Goal: Information Seeking & Learning: Compare options

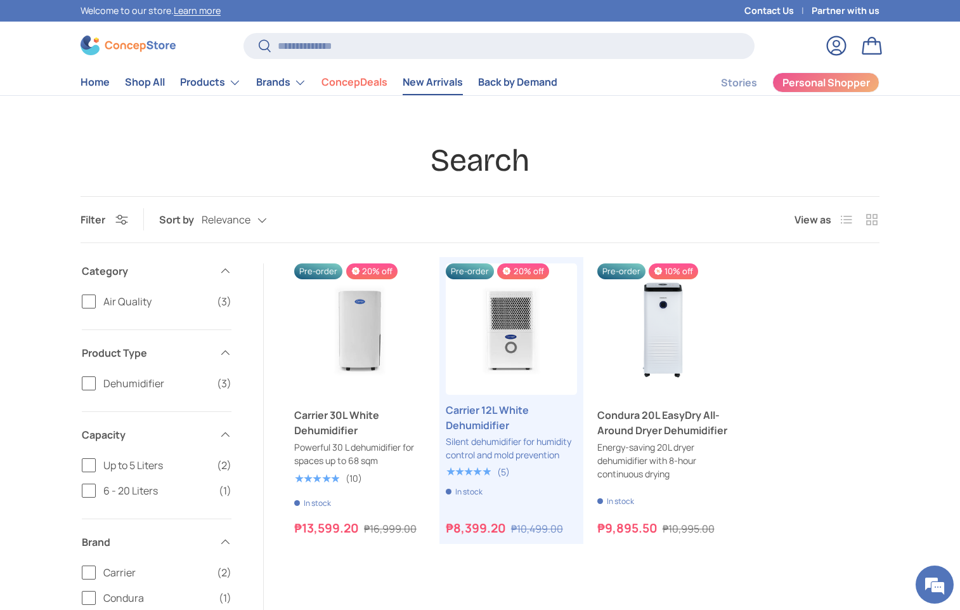
click at [429, 89] on link "New Arrivals" at bounding box center [433, 82] width 60 height 25
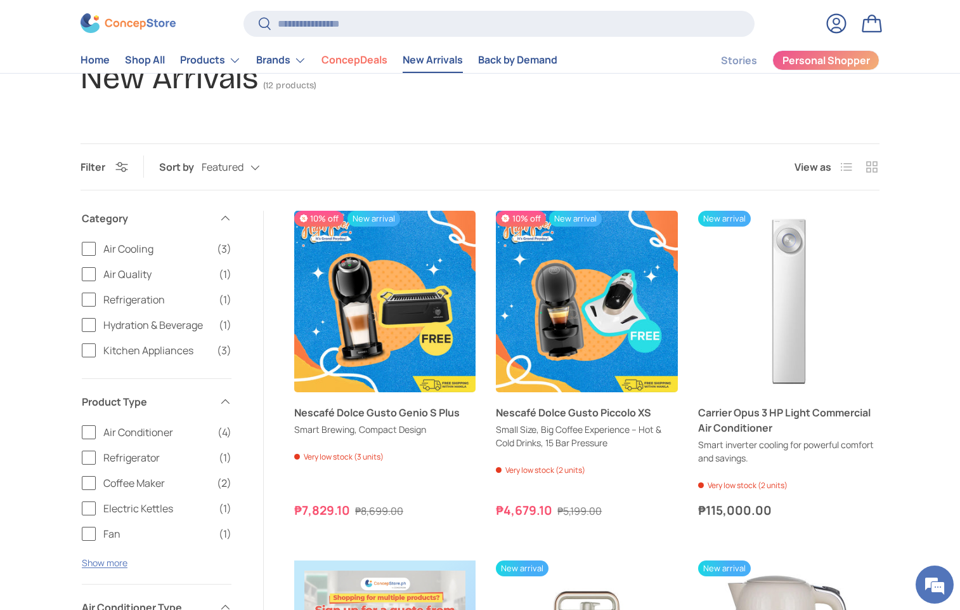
scroll to position [127, 0]
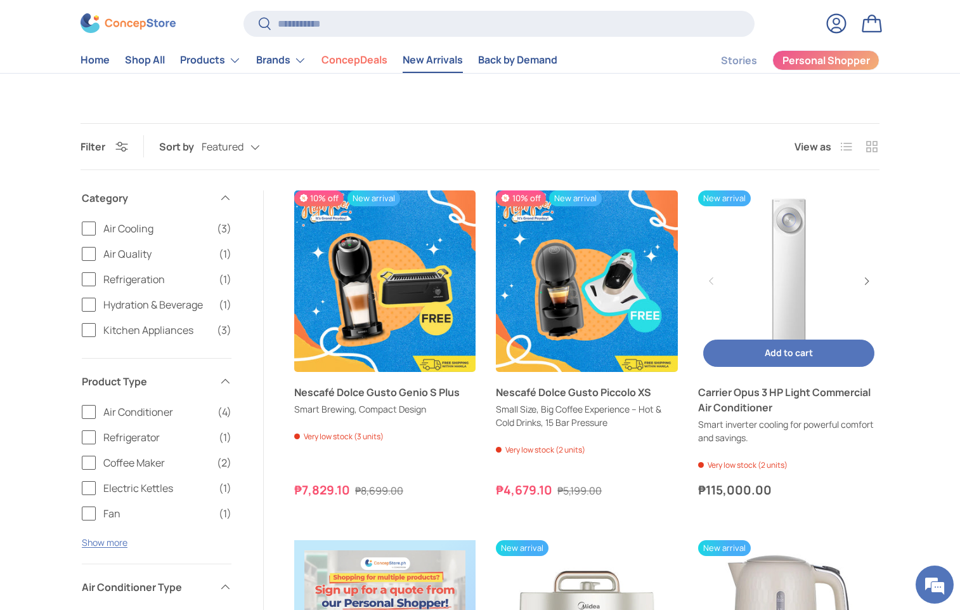
click at [730, 410] on link "Carrier Opus 3 HP Light Commercial Air Conditioner" at bounding box center [788, 399] width 181 height 30
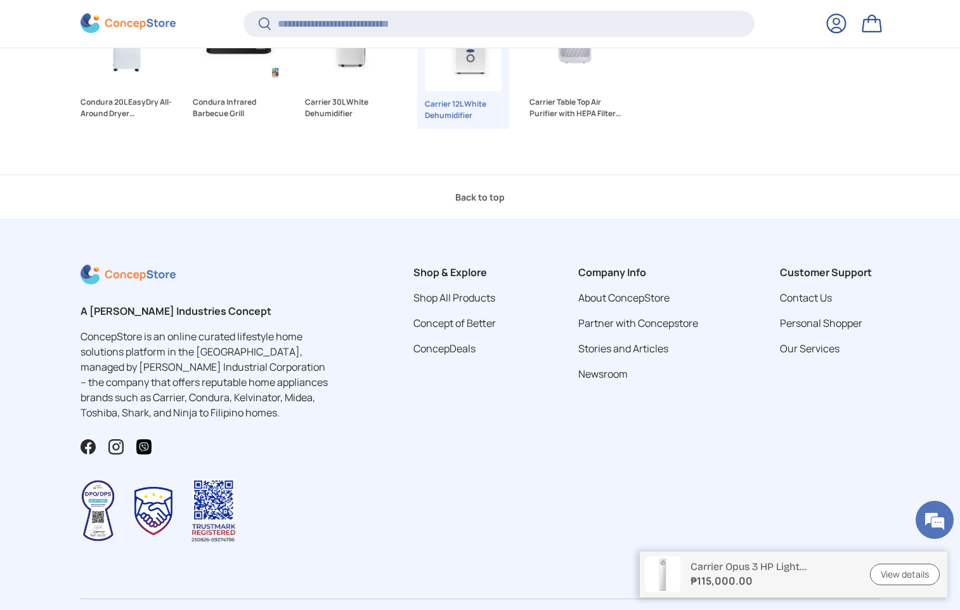
scroll to position [3740, 0]
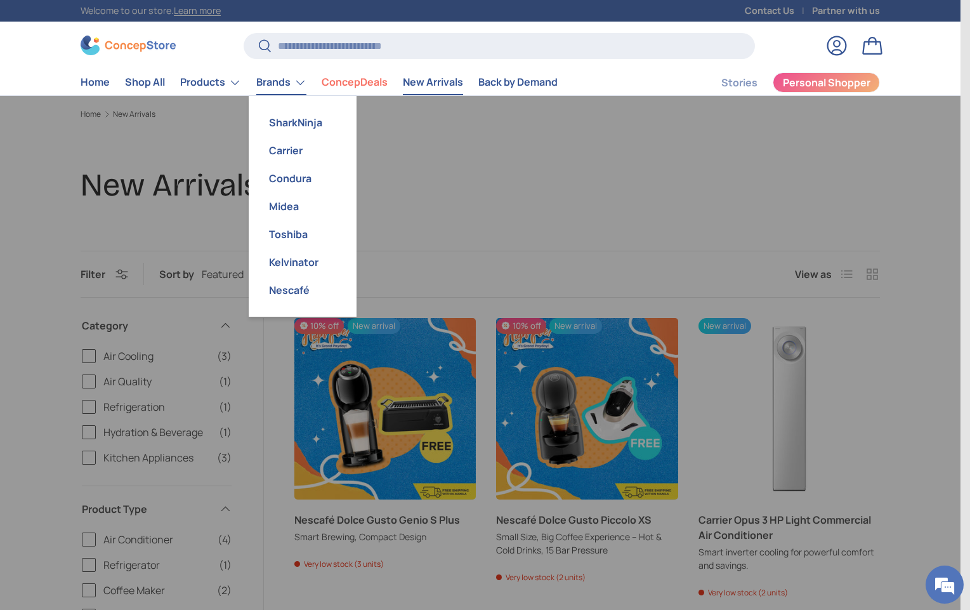
click at [299, 82] on link "Brands" at bounding box center [281, 82] width 50 height 25
click at [279, 202] on link "Midea" at bounding box center [302, 206] width 93 height 28
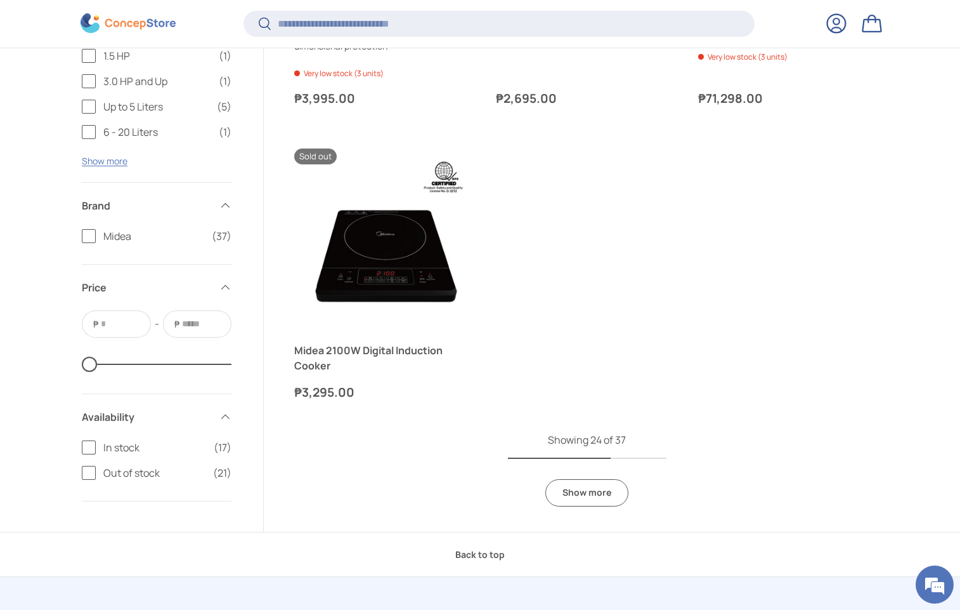
scroll to position [3105, 0]
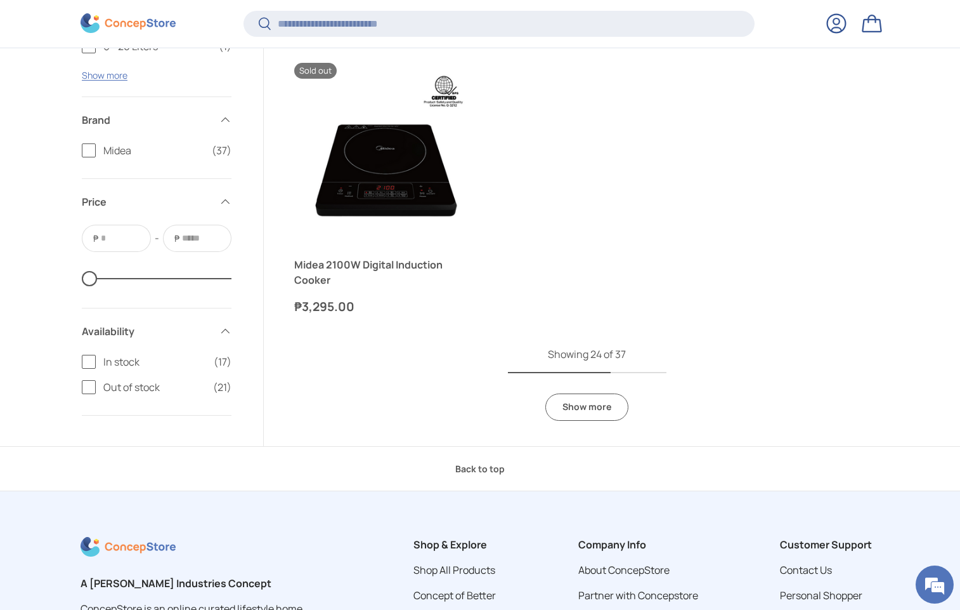
click at [586, 412] on link "Show more" at bounding box center [587, 406] width 83 height 27
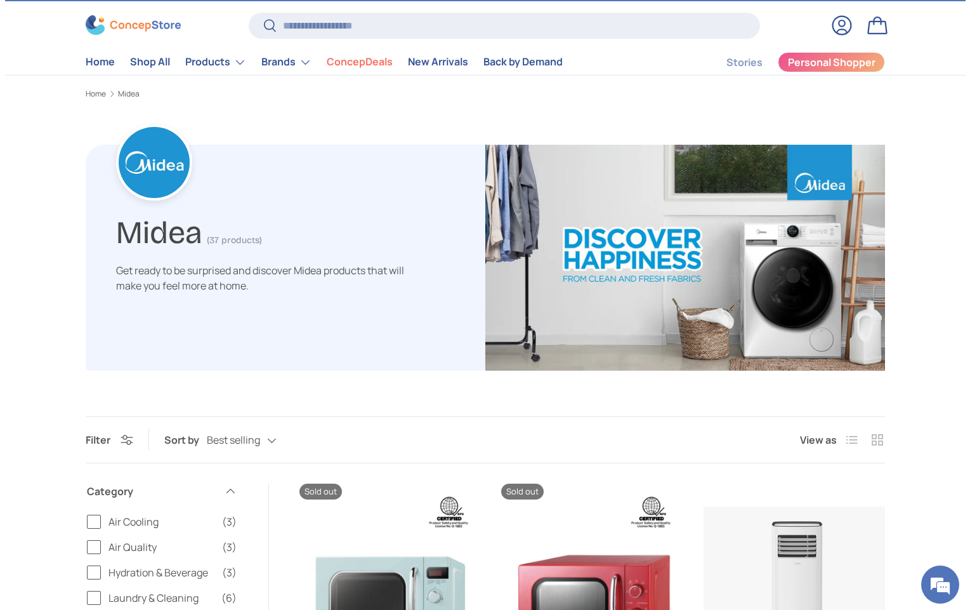
scroll to position [0, 0]
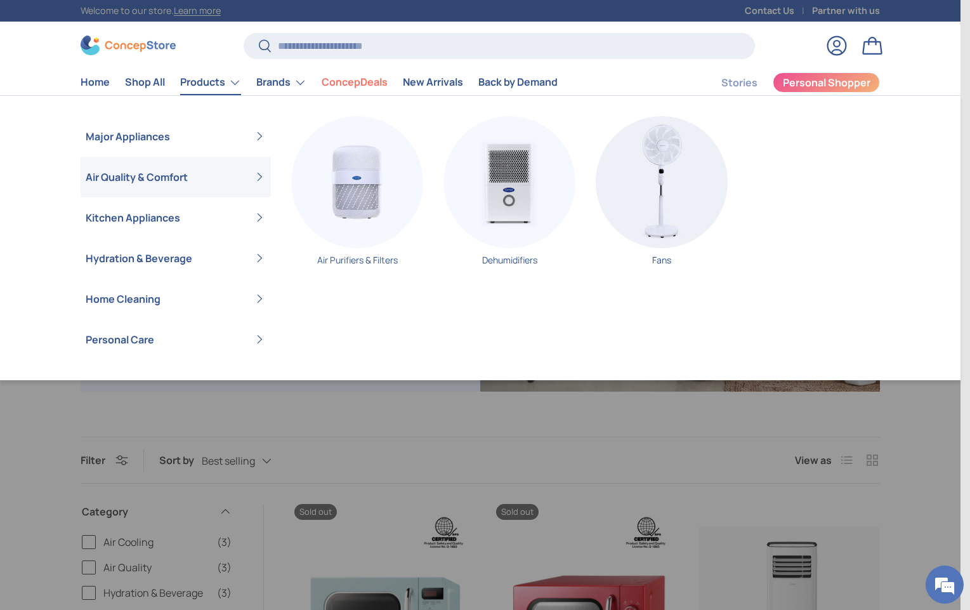
click at [242, 182] on link "Air Quality & Comfort" at bounding box center [176, 177] width 180 height 41
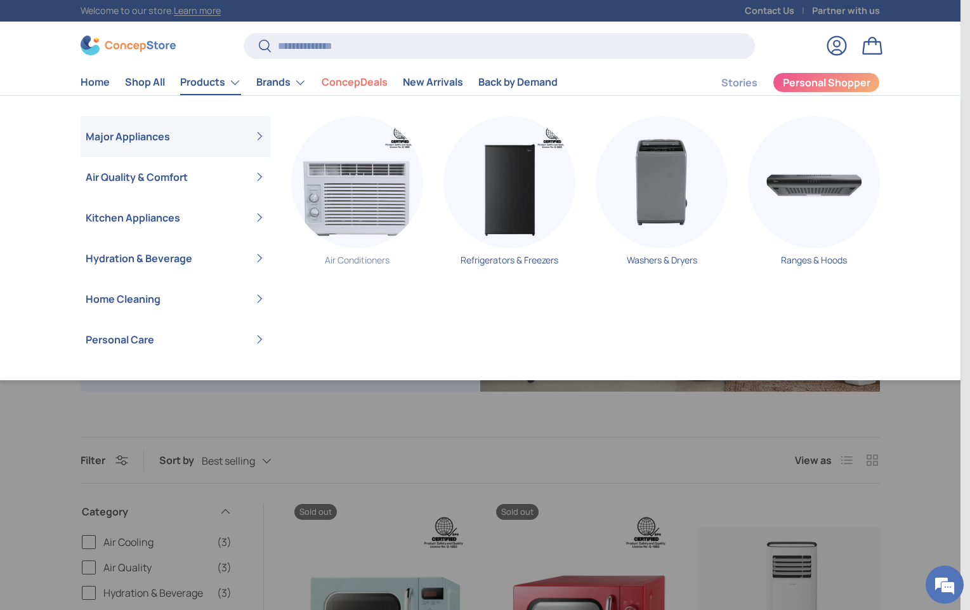
click at [364, 241] on img "Primary" at bounding box center [357, 182] width 132 height 132
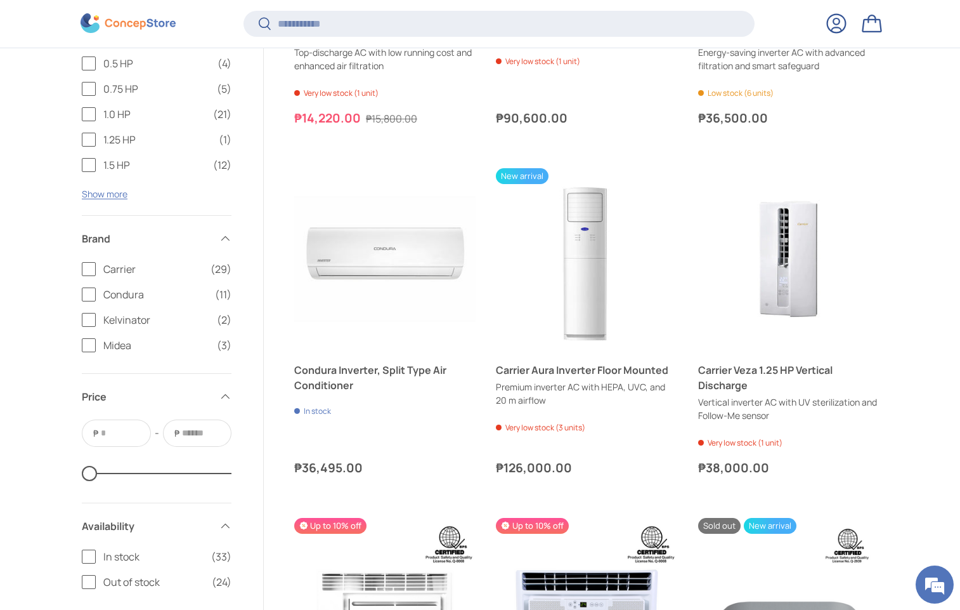
scroll to position [1202, 0]
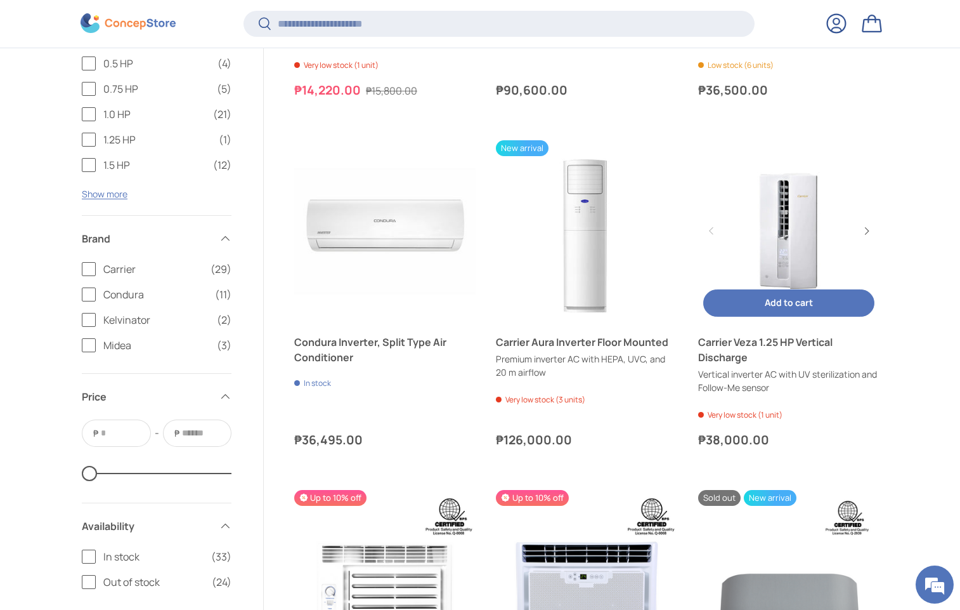
click at [777, 259] on link "Carrier Veza 1.25 HP Vertical Discharge" at bounding box center [788, 230] width 181 height 181
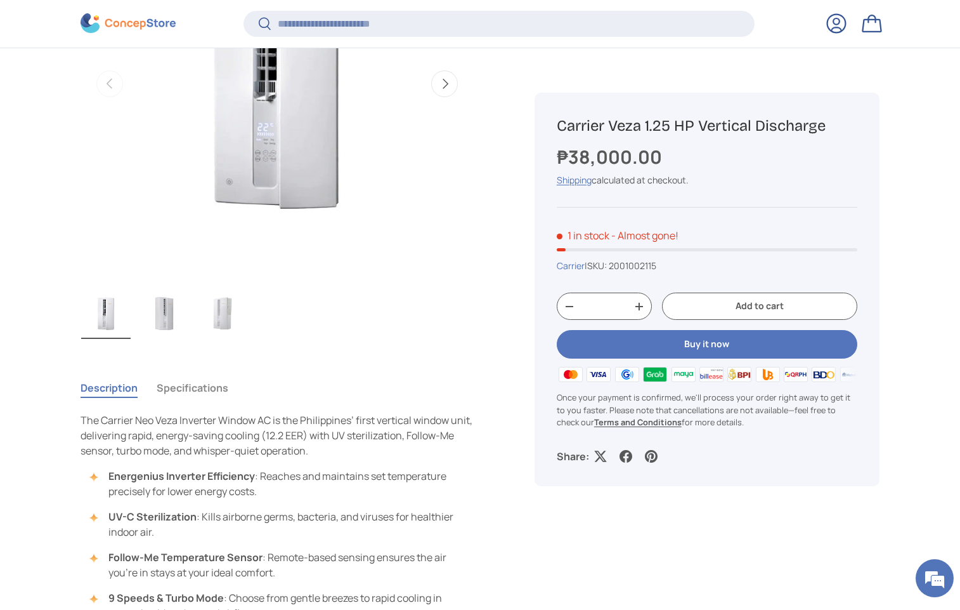
scroll to position [634, 0]
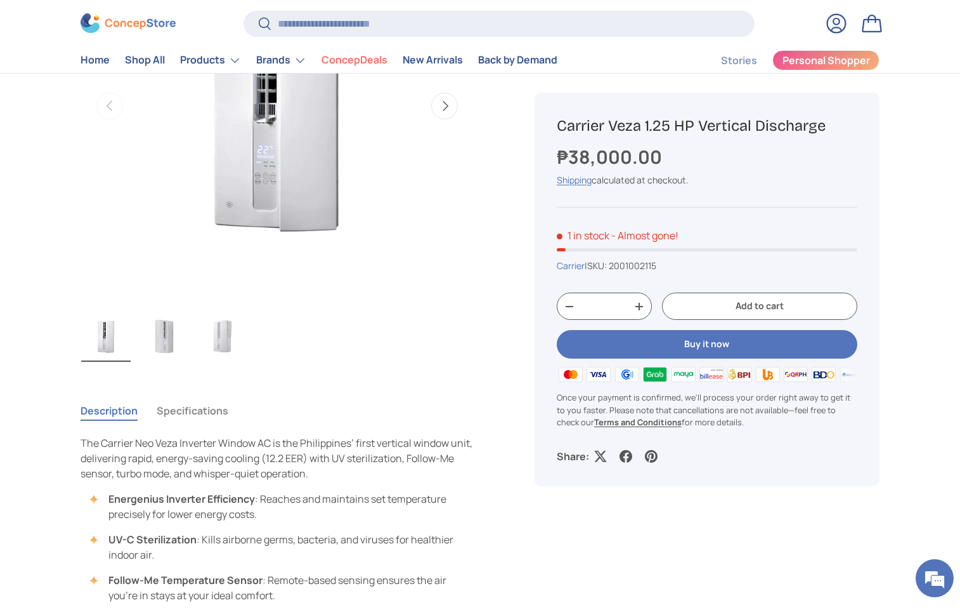
click at [157, 331] on img "Gallery Viewer" at bounding box center [164, 336] width 49 height 51
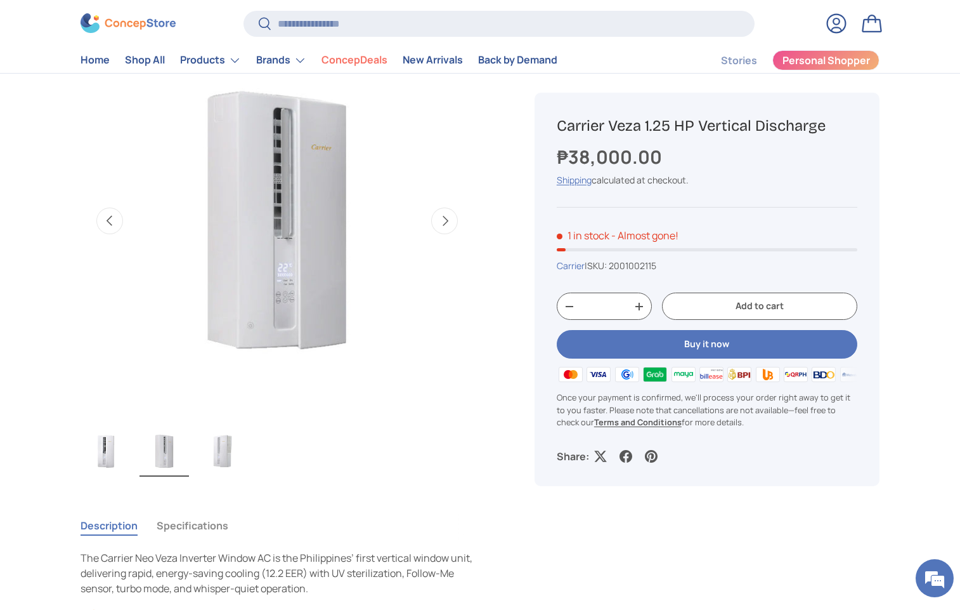
scroll to position [508, 0]
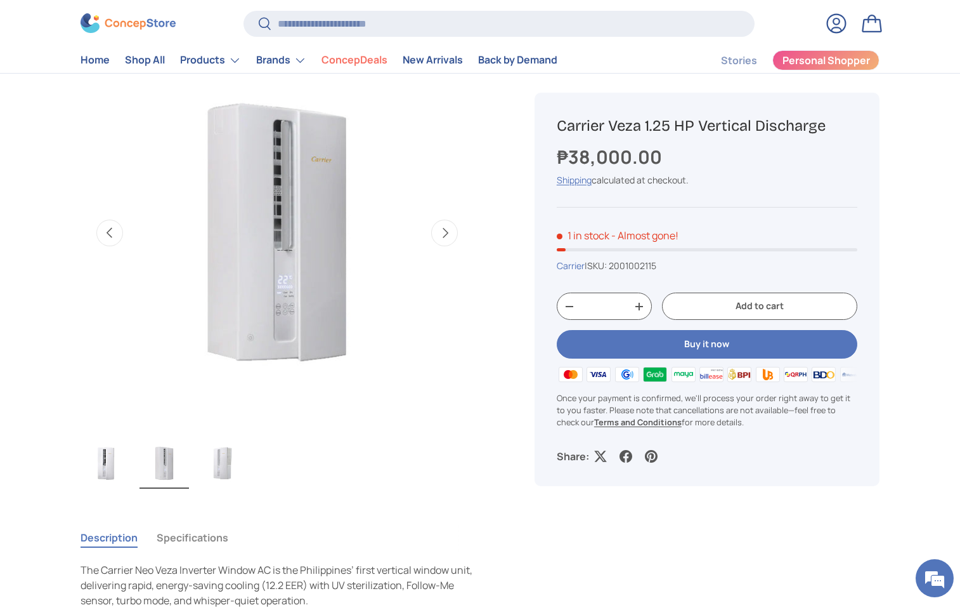
click at [228, 466] on img "Gallery Viewer" at bounding box center [222, 463] width 49 height 51
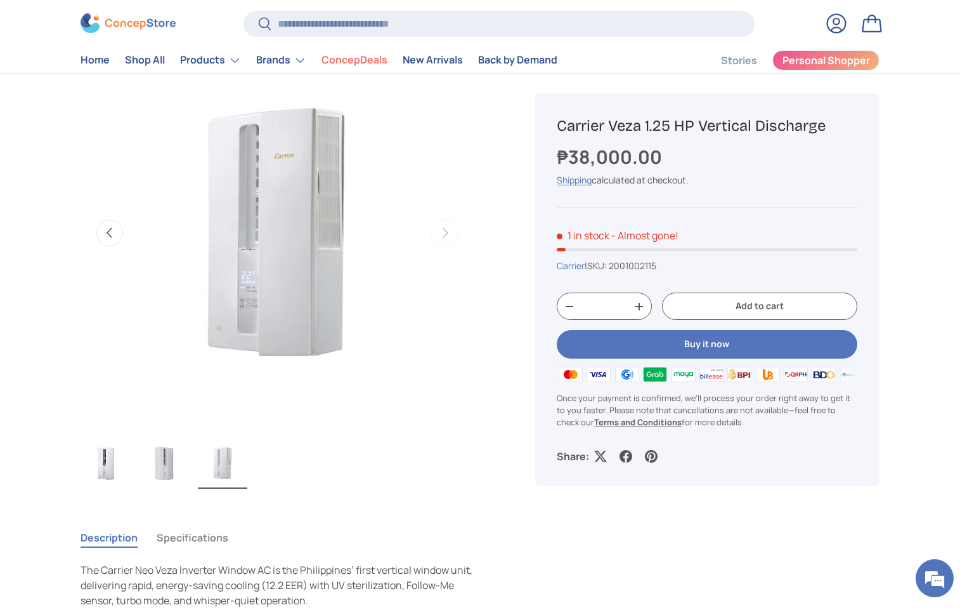
scroll to position [0, 0]
click at [173, 464] on img "Gallery Viewer" at bounding box center [164, 463] width 49 height 51
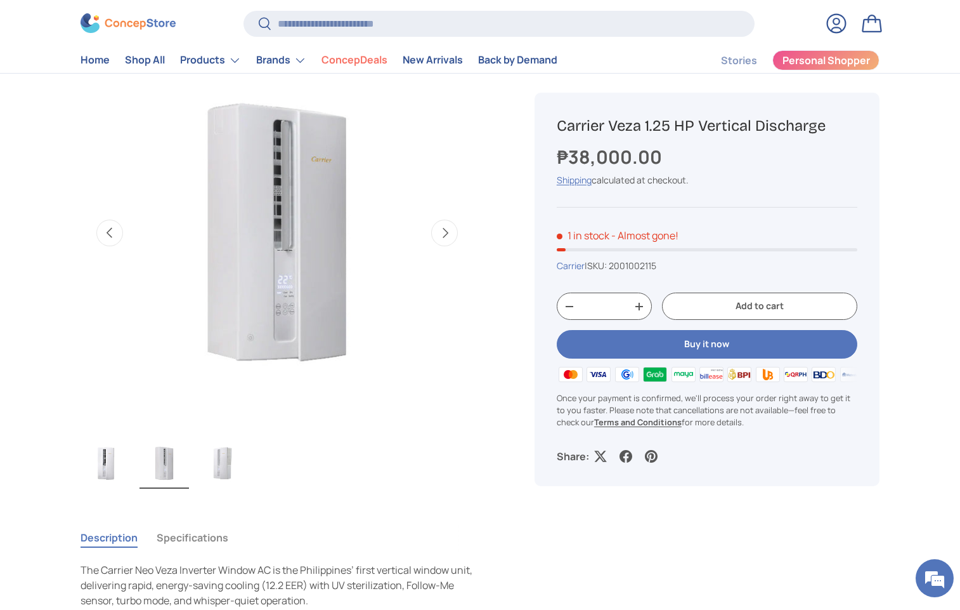
click at [104, 471] on img "Gallery Viewer" at bounding box center [105, 463] width 49 height 51
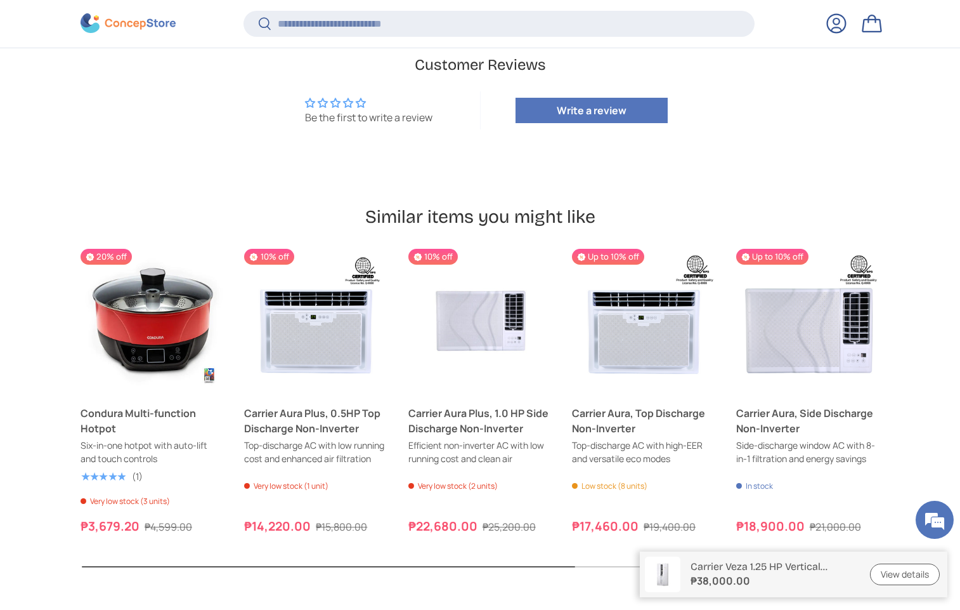
scroll to position [3169, 0]
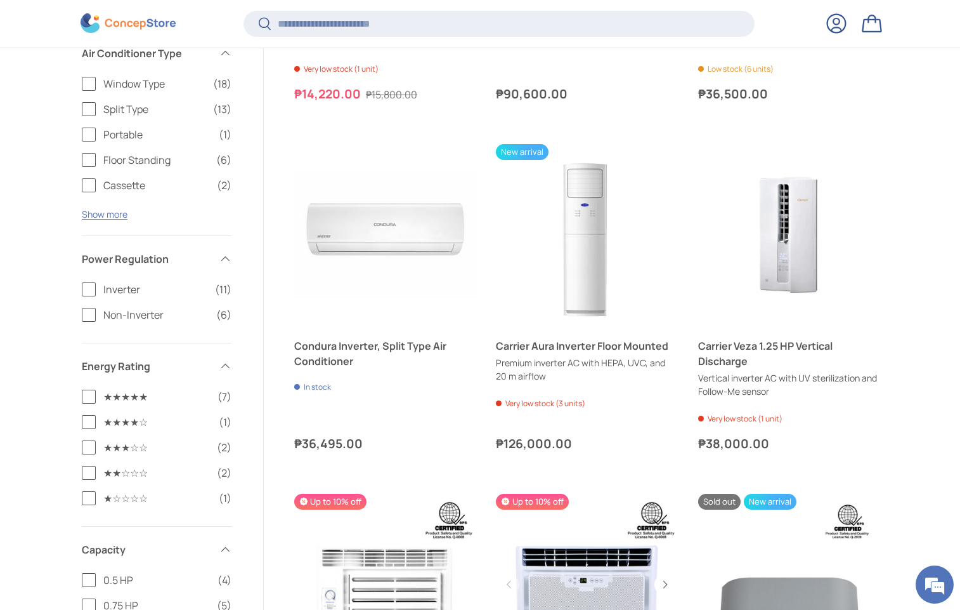
scroll to position [1199, 0]
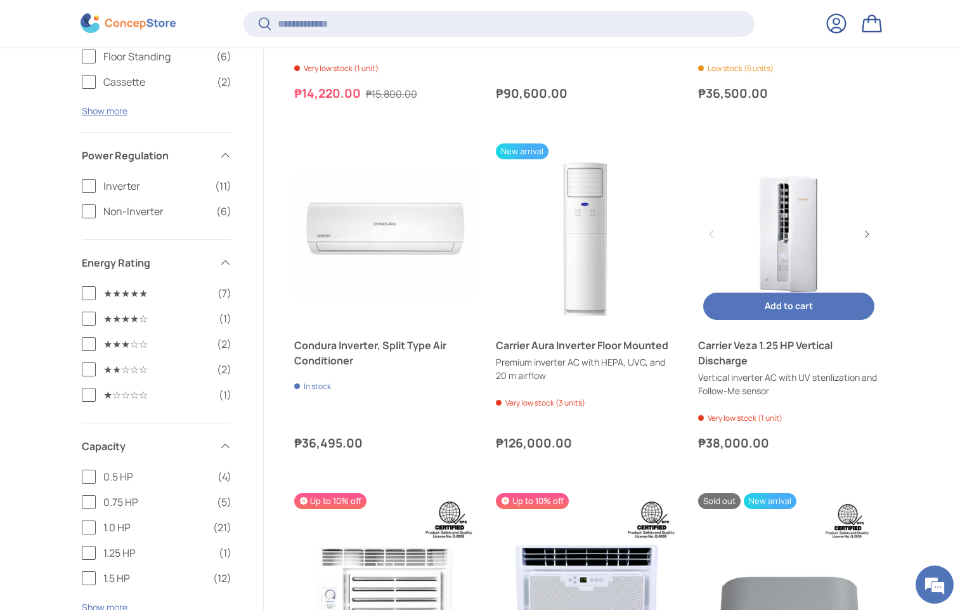
click at [726, 358] on link "Carrier Veza 1.25 HP Vertical Discharge" at bounding box center [788, 353] width 181 height 30
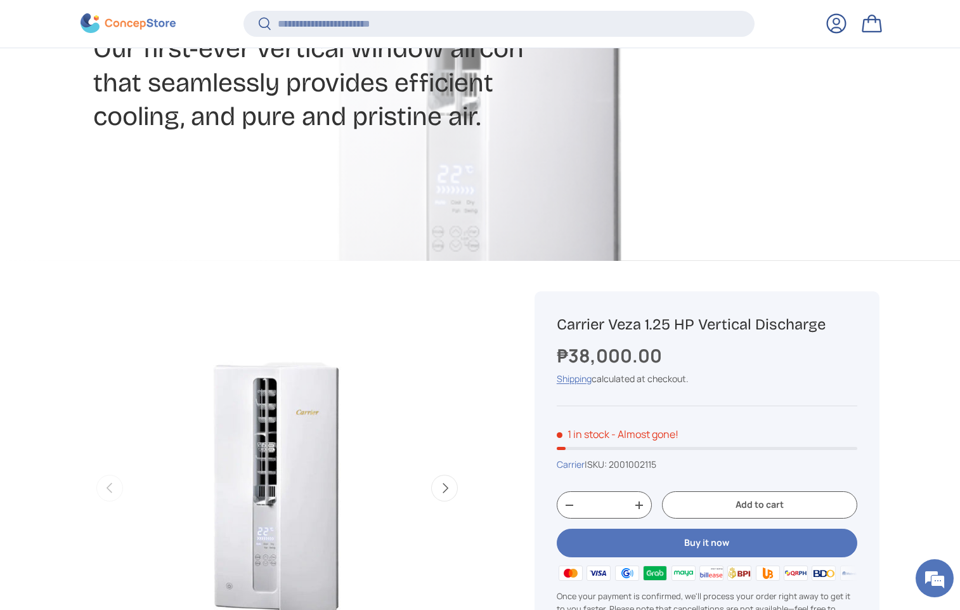
scroll to position [251, 0]
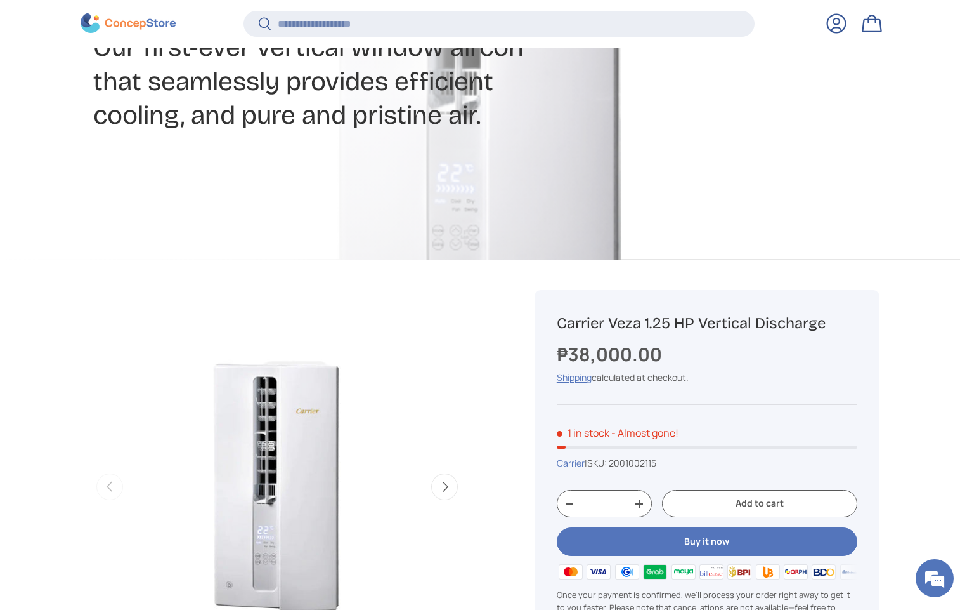
drag, startPoint x: 556, startPoint y: 315, endPoint x: 828, endPoint y: 304, distance: 272.4
click at [828, 304] on div "Carrier Veza 1.25 HP Vertical Discharge ₱38,000.00 Unit price / Unavailable Shi…" at bounding box center [707, 486] width 345 height 393
copy h1 "Carrier Veza 1.25 HP Vertical Discharge"
